Goal: Navigation & Orientation: Find specific page/section

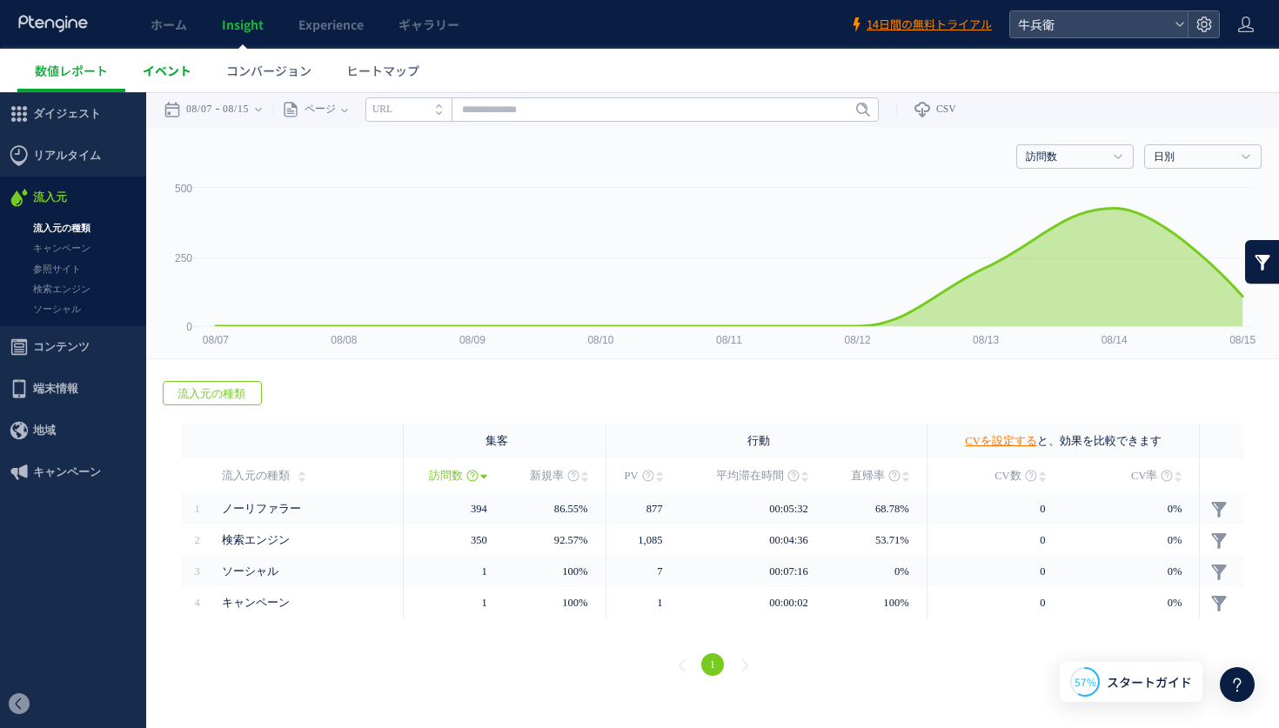
click at [134, 71] on link "イベント" at bounding box center [167, 70] width 84 height 43
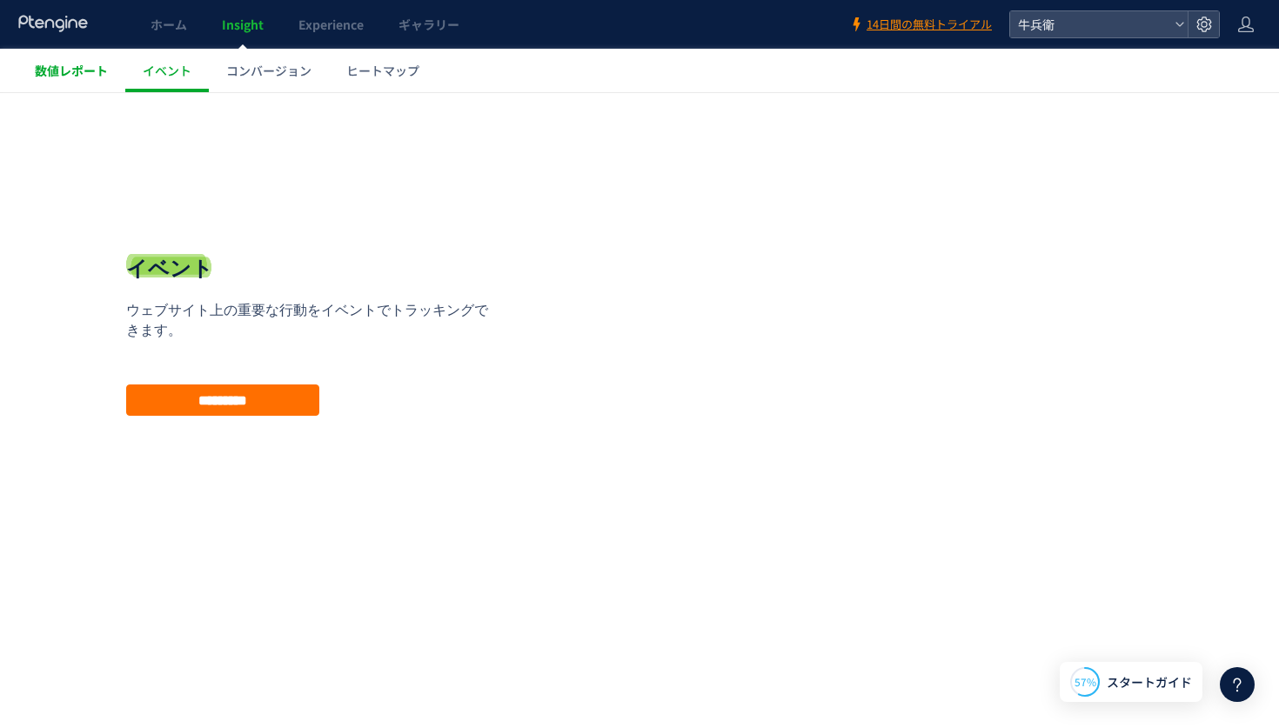
click at [113, 71] on link "数値レポート" at bounding box center [71, 70] width 108 height 43
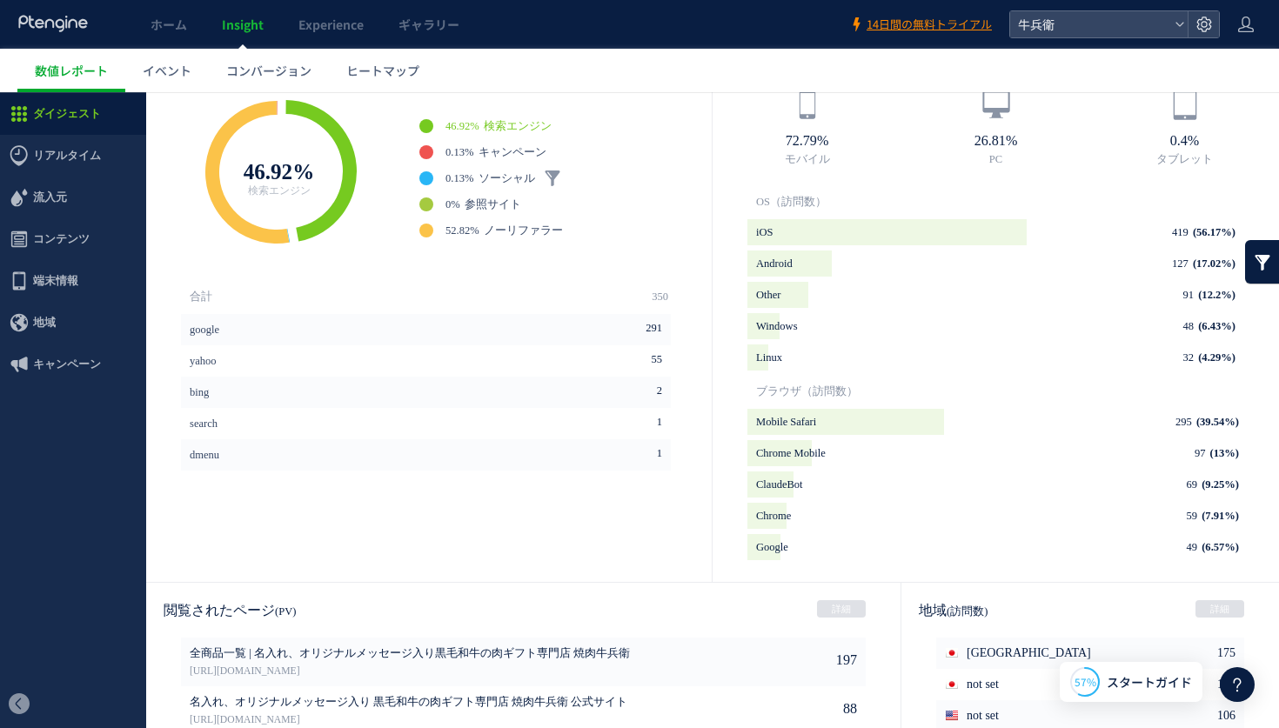
scroll to position [546, 0]
